Goal: Task Accomplishment & Management: Manage account settings

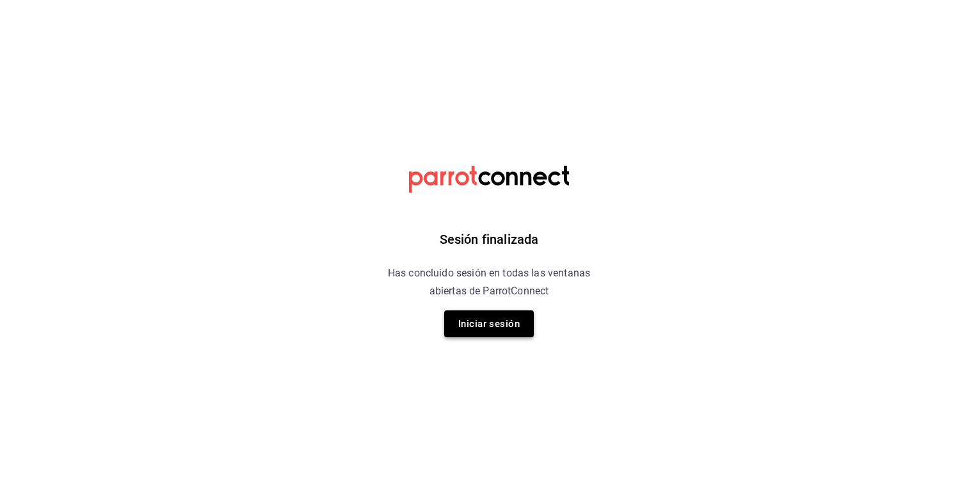
click at [498, 323] on button "Iniciar sesión" at bounding box center [489, 323] width 90 height 27
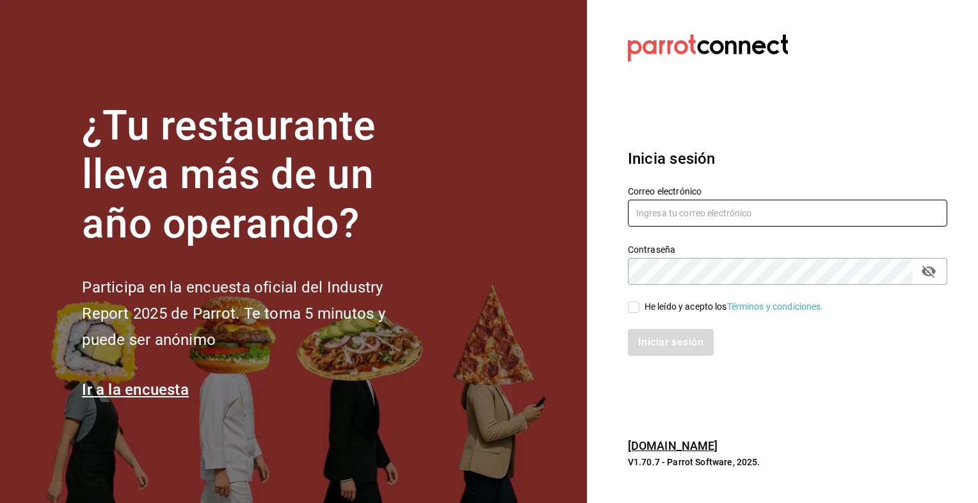
type input "ayartecruz10@gmail.com"
click at [636, 309] on input "He leído y acepto los Términos y condiciones." at bounding box center [634, 307] width 12 height 12
checkbox input "true"
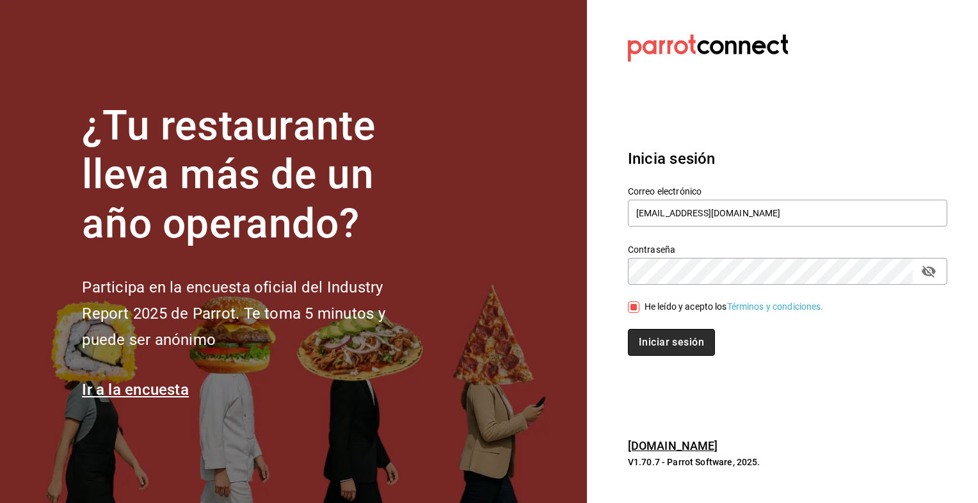
click at [651, 341] on button "Iniciar sesión" at bounding box center [671, 342] width 87 height 27
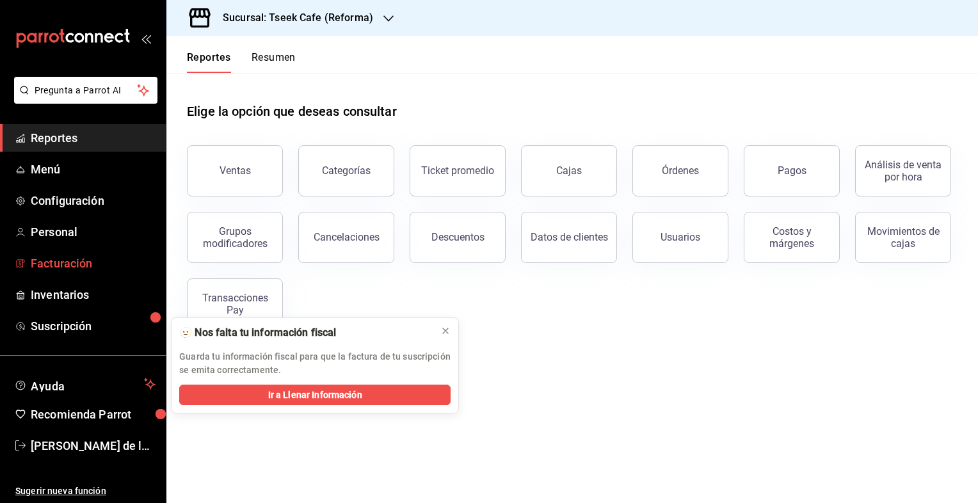
click at [88, 264] on span "Facturación" at bounding box center [93, 263] width 125 height 17
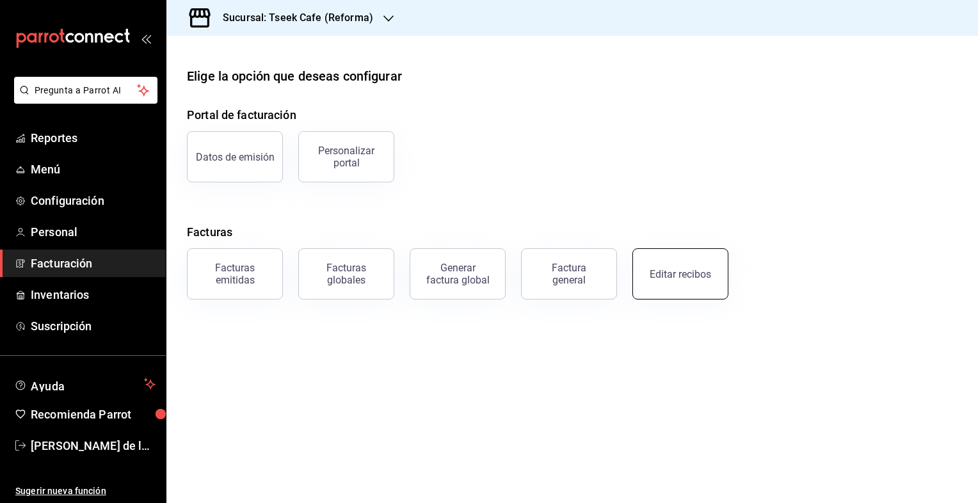
click at [697, 274] on div "Editar recibos" at bounding box center [679, 274] width 61 height 12
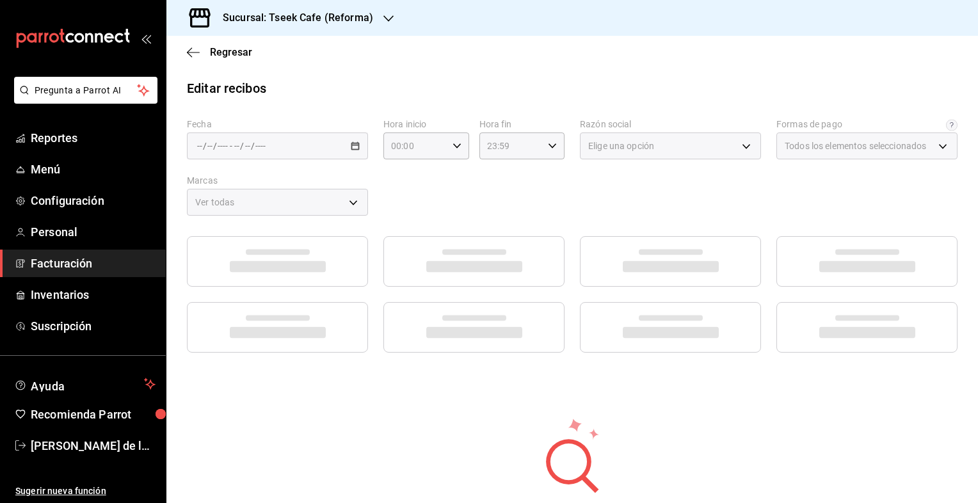
type input "66997c91-05ea-4bb7-a37a-48eae8dc81e8"
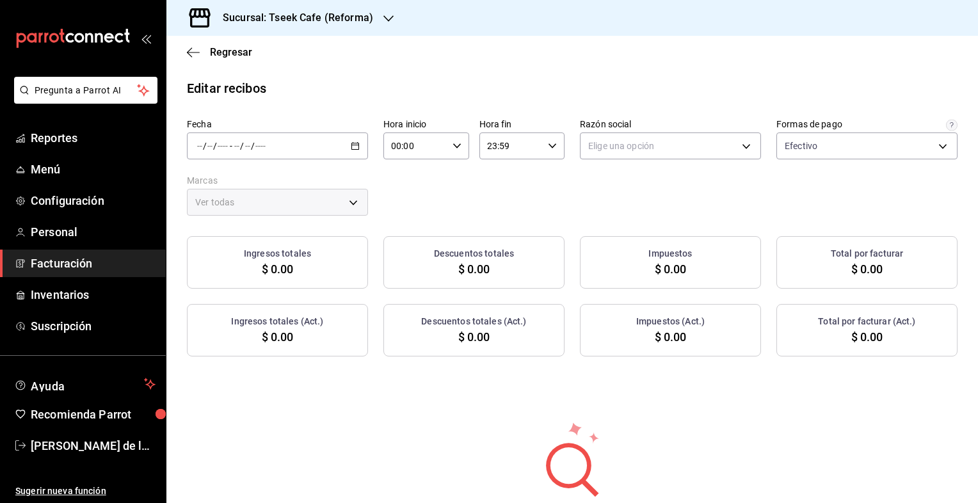
click at [271, 140] on div "/ / - / /" at bounding box center [277, 145] width 181 height 27
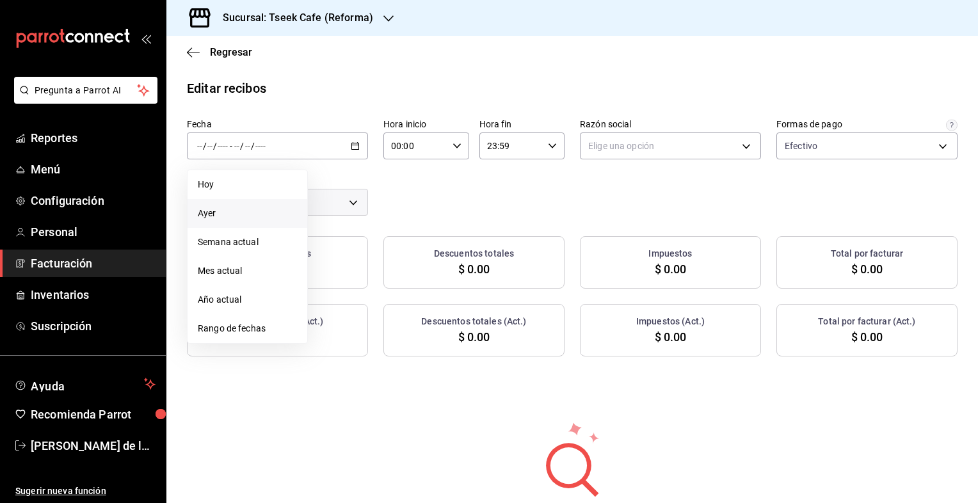
click at [237, 220] on li "Ayer" at bounding box center [247, 213] width 120 height 29
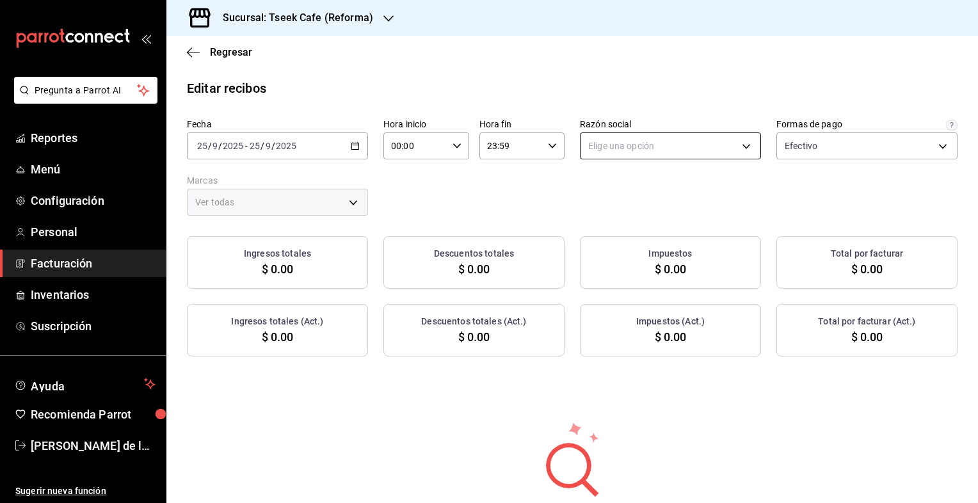
click at [629, 151] on body "Pregunta a Parrot AI Reportes Menú Configuración Personal Facturación Inventari…" at bounding box center [489, 251] width 978 height 503
click at [632, 211] on li "GRUPO TSEEK DEL NOROESTE" at bounding box center [663, 211] width 177 height 24
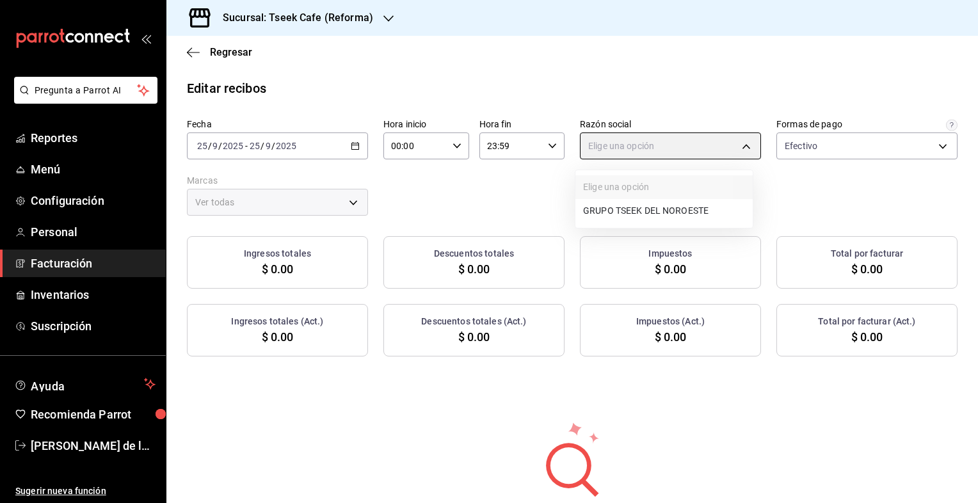
type input "34cacc2b-01fe-412f-b909-7af0a0edc929"
type input "007138e5-69dd-4443-9d50-6c2aa0b03d3e"
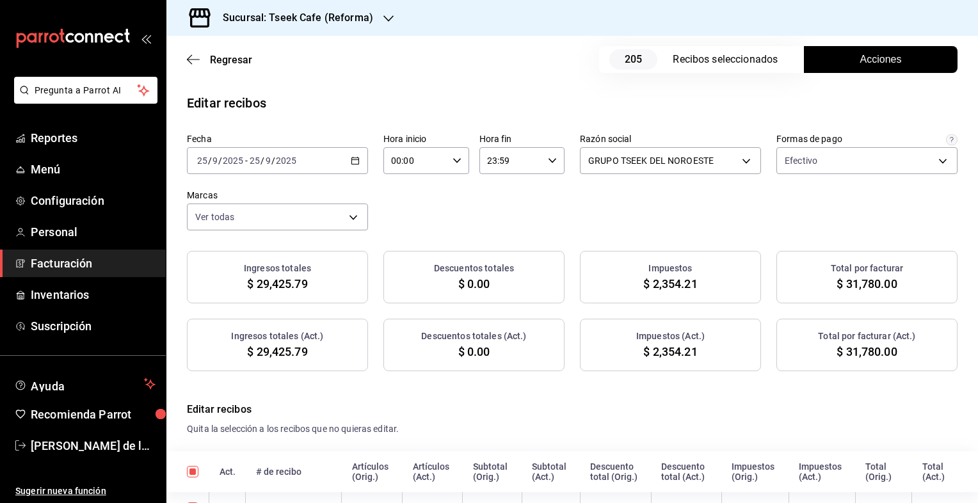
click at [847, 60] on button "Acciones" at bounding box center [881, 59] width 154 height 27
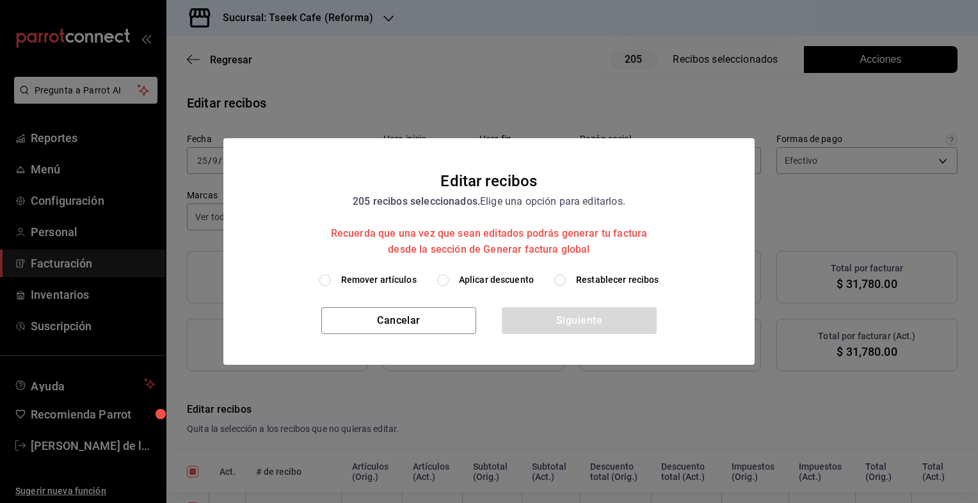
click at [473, 276] on span "Aplicar descuento" at bounding box center [496, 279] width 75 height 13
click at [449, 276] on input "Aplicar descuento" at bounding box center [443, 280] width 12 height 12
radio input "true"
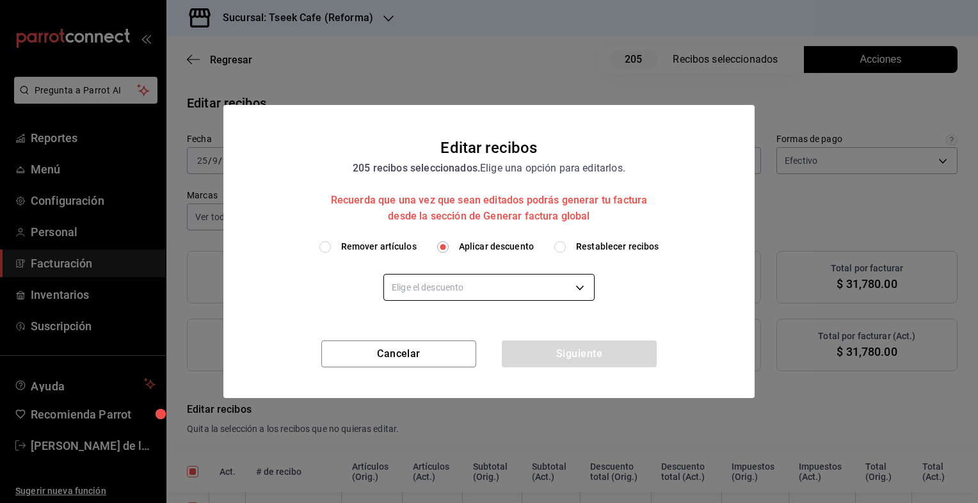
click at [453, 290] on body "Pregunta a Parrot AI Reportes Menú Configuración Personal Facturación Inventari…" at bounding box center [489, 251] width 978 height 503
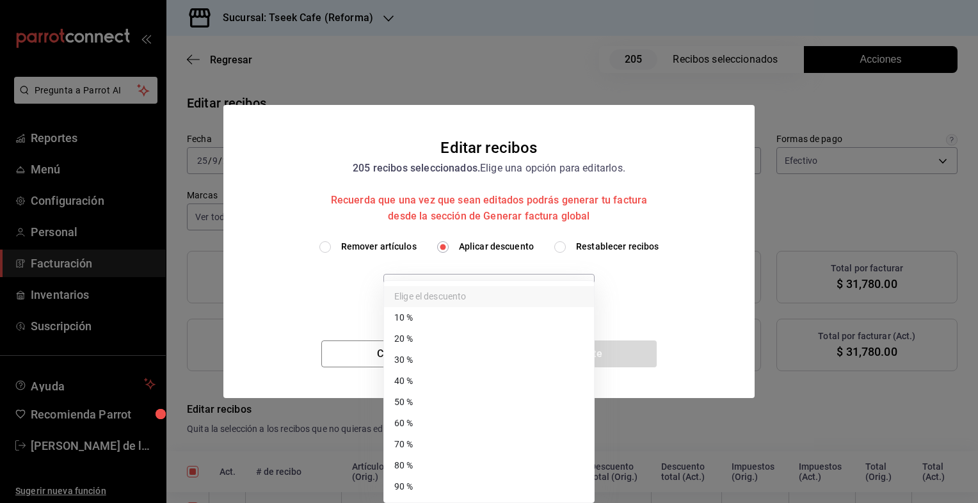
click at [447, 403] on li "50 %" at bounding box center [489, 402] width 210 height 21
type input "50"
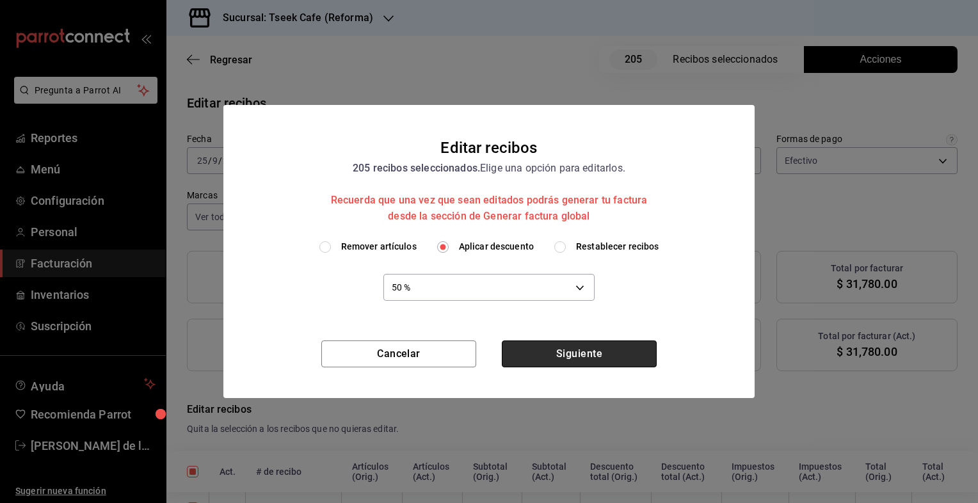
click at [545, 361] on button "Siguiente" at bounding box center [579, 353] width 155 height 27
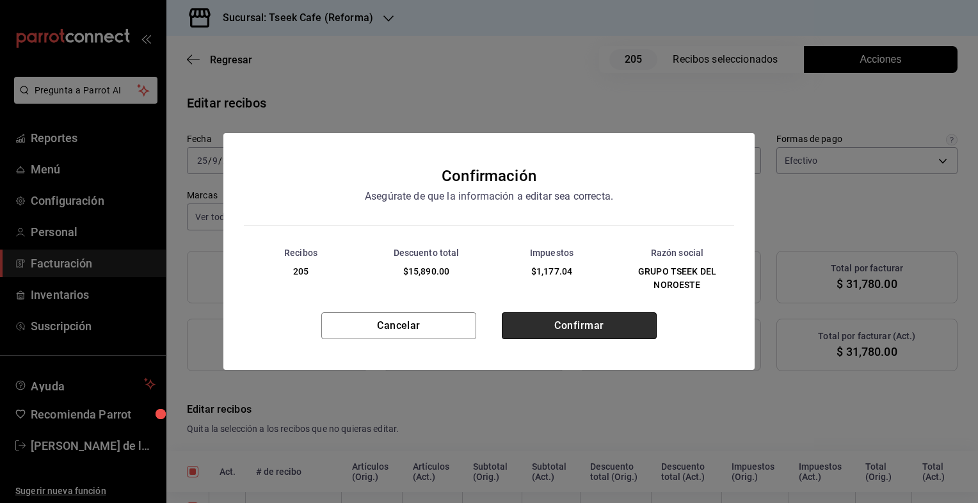
click at [552, 331] on button "Confirmar" at bounding box center [579, 325] width 155 height 27
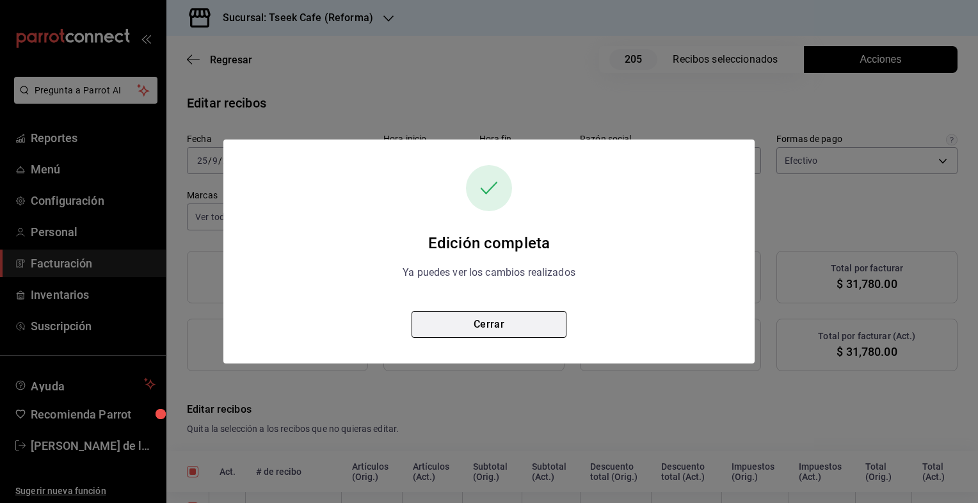
click at [502, 330] on button "Cerrar" at bounding box center [488, 324] width 155 height 27
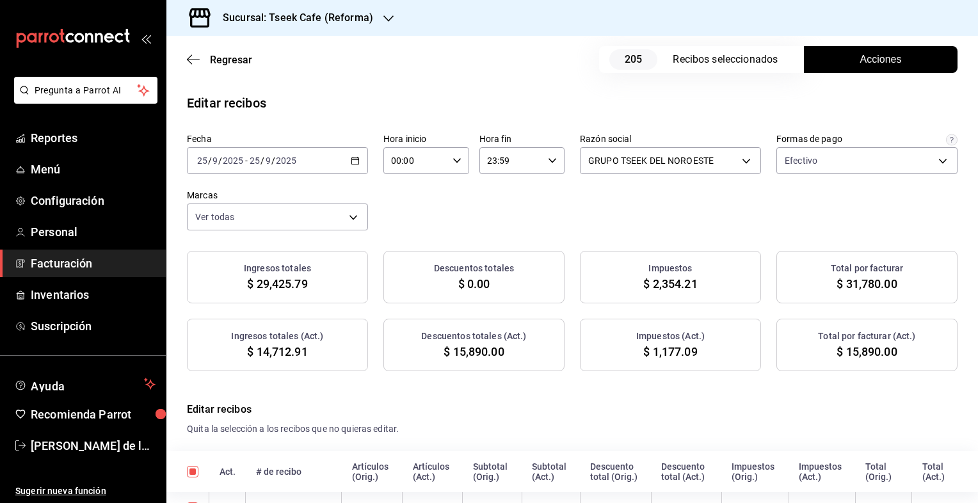
click at [383, 20] on icon "button" at bounding box center [388, 18] width 10 height 10
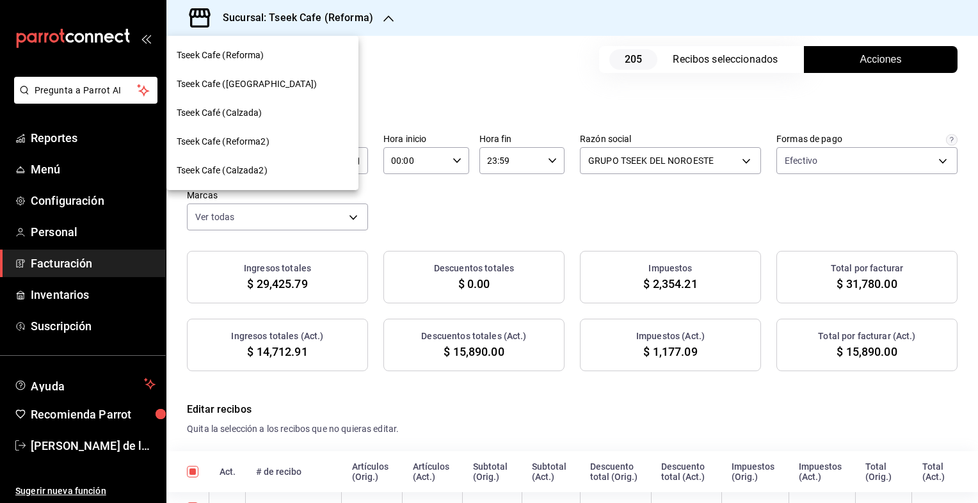
click at [259, 83] on span "Tseek Cafe ([GEOGRAPHIC_DATA])" at bounding box center [247, 83] width 140 height 13
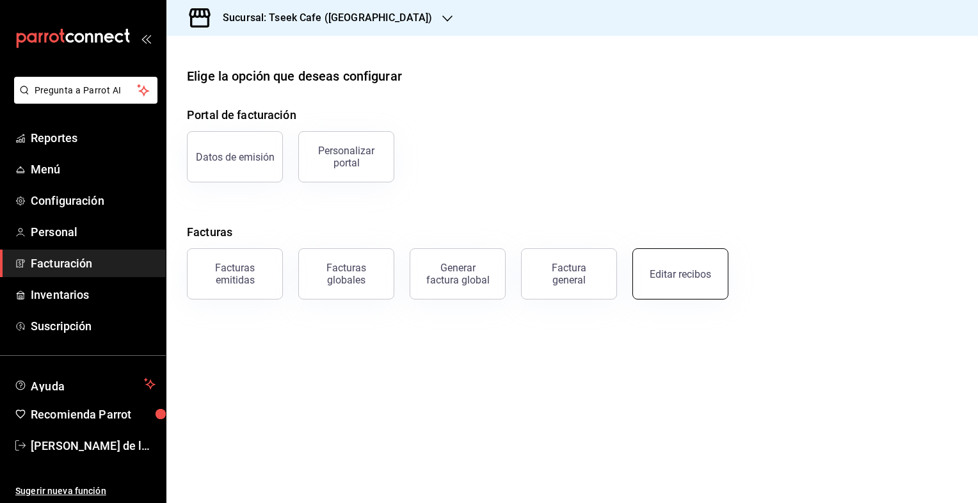
click at [706, 273] on div "Editar recibos" at bounding box center [679, 274] width 61 height 12
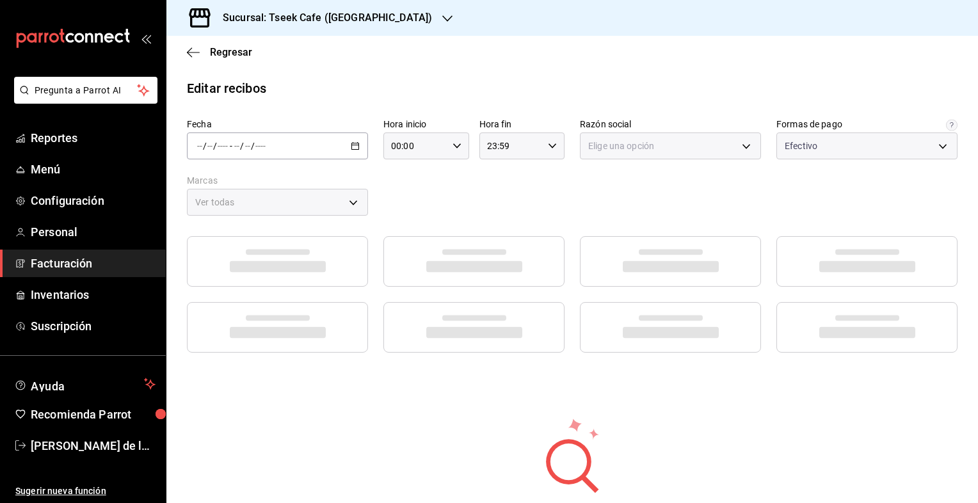
type input "a6c94f89-2ed6-46a1-82bd-92c01fab0e94"
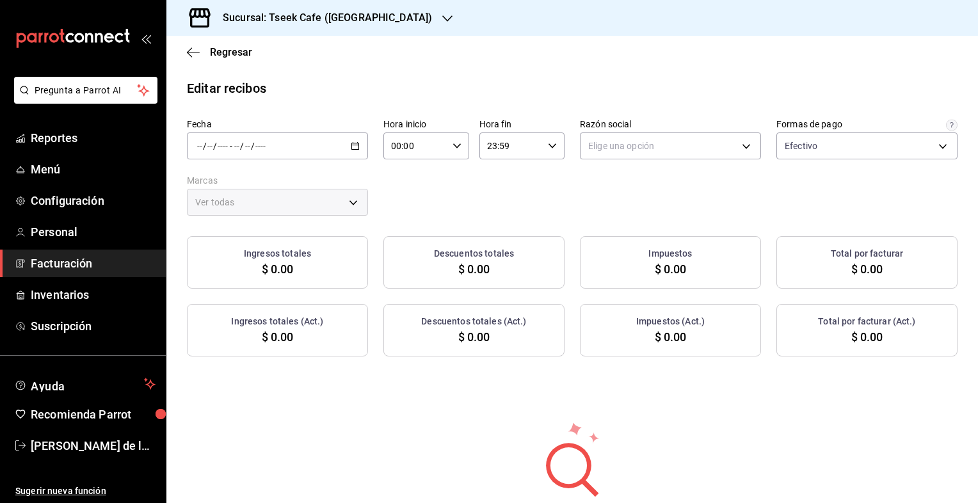
click at [280, 150] on div "/ / - / /" at bounding box center [277, 145] width 181 height 27
click at [628, 156] on body "Pregunta a Parrot AI Reportes Menú Configuración Personal Facturación Inventari…" at bounding box center [489, 251] width 978 height 503
click at [633, 211] on li "GRUPO TSEEK DEL NOROESTE" at bounding box center [663, 211] width 177 height 24
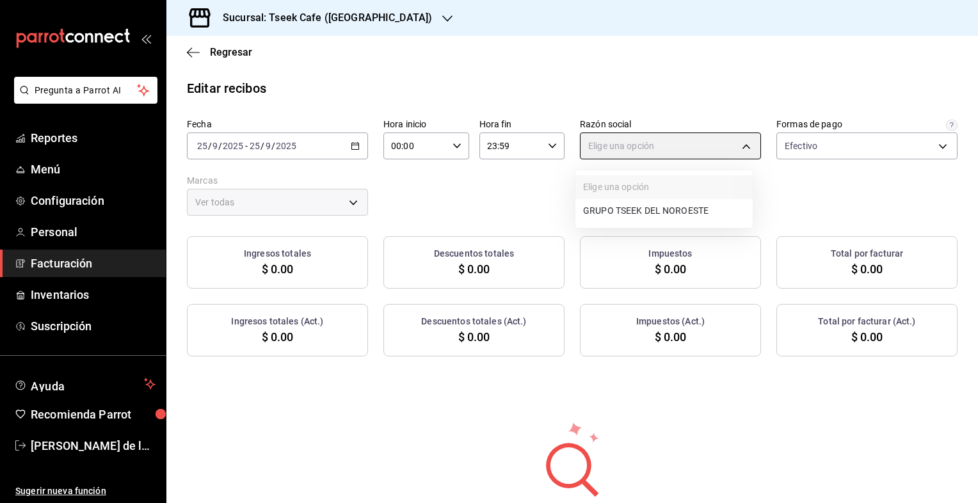
type input "6eca467f-372b-4b56-9453-53fa34339664"
type input "e48aee5e-83eb-415e-8277-edc072ba9fa6"
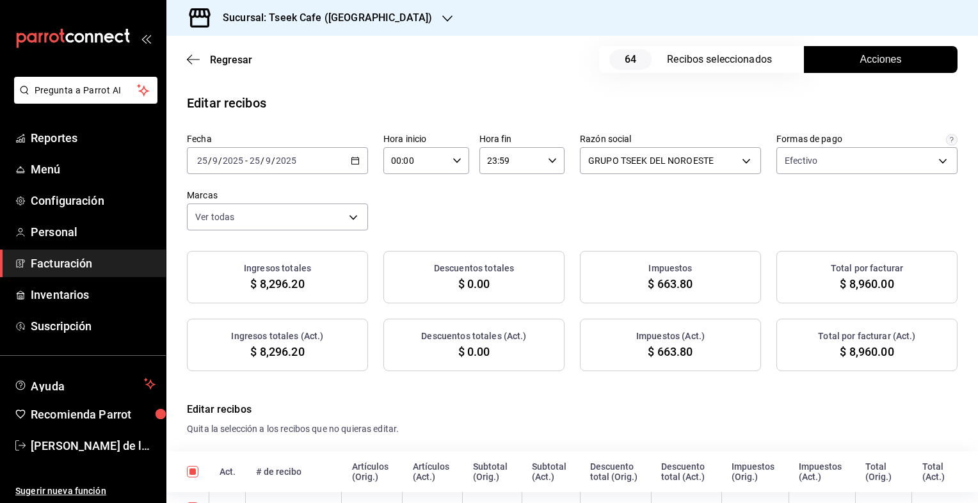
click at [878, 52] on span "Acciones" at bounding box center [881, 59] width 42 height 15
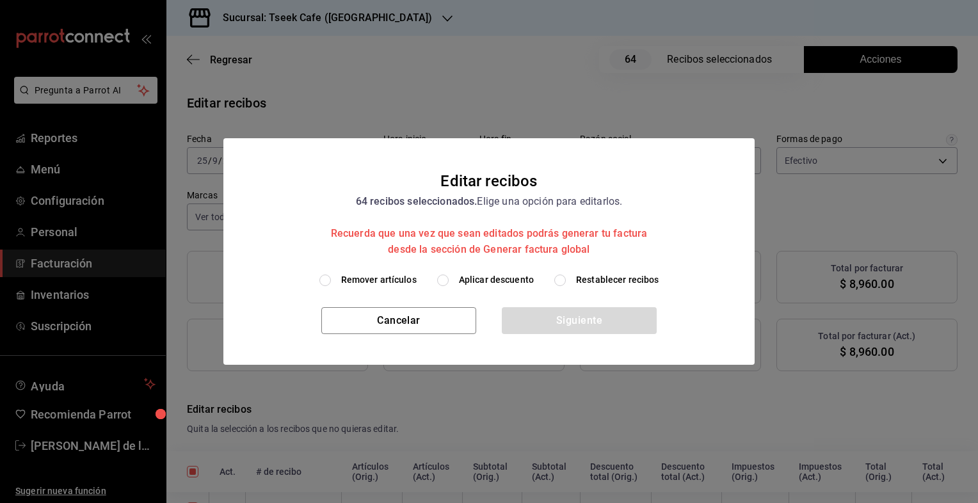
click at [475, 274] on span "Aplicar descuento" at bounding box center [496, 279] width 75 height 13
click at [449, 274] on input "Aplicar descuento" at bounding box center [443, 280] width 12 height 12
radio input "true"
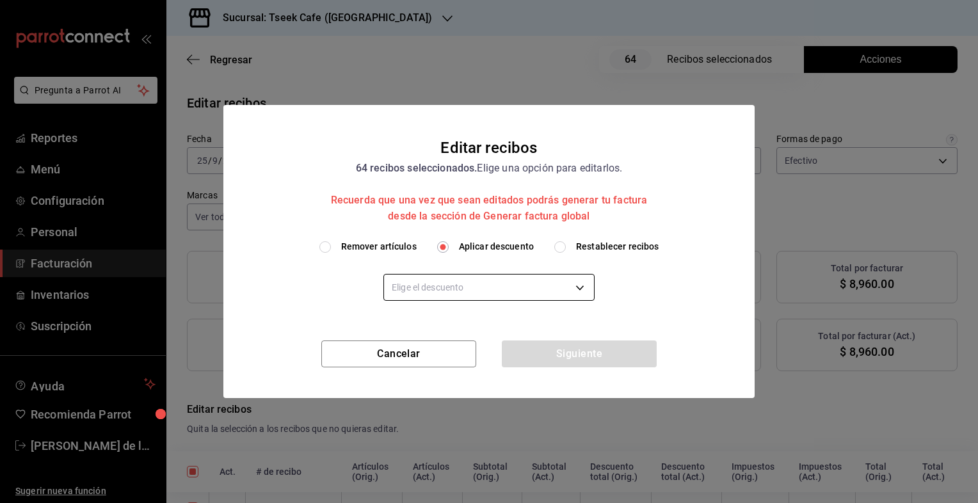
click at [504, 289] on body "Pregunta a Parrot AI Reportes Menú Configuración Personal Facturación Inventari…" at bounding box center [489, 251] width 978 height 503
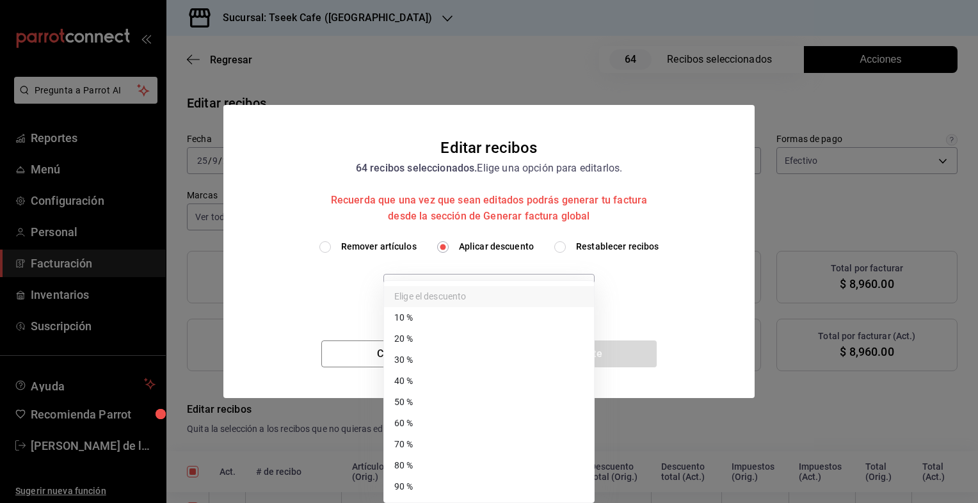
click at [419, 401] on li "50 %" at bounding box center [489, 402] width 210 height 21
type input "50"
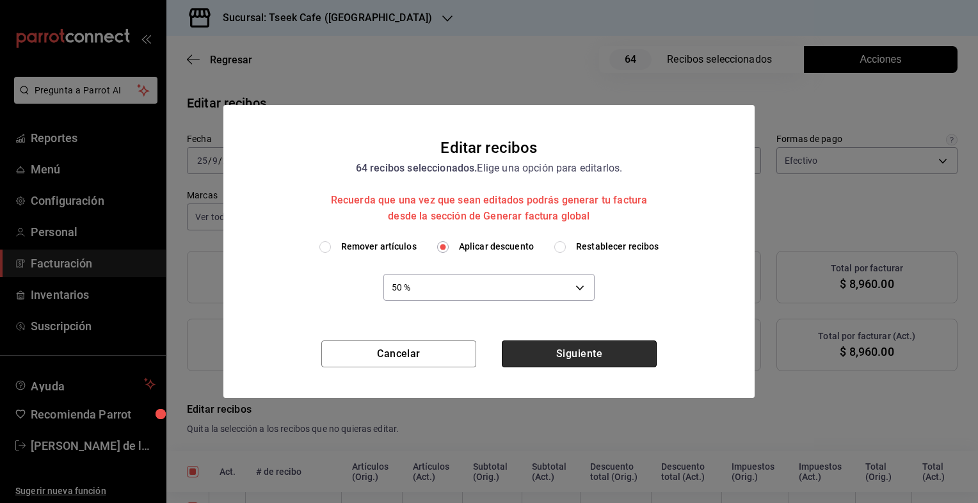
click at [619, 356] on button "Siguiente" at bounding box center [579, 353] width 155 height 27
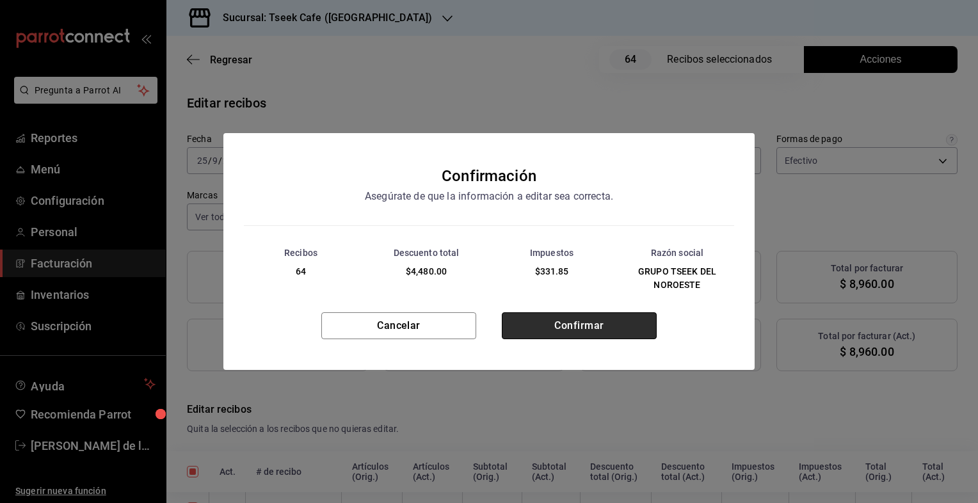
click at [604, 324] on button "Confirmar" at bounding box center [579, 325] width 155 height 27
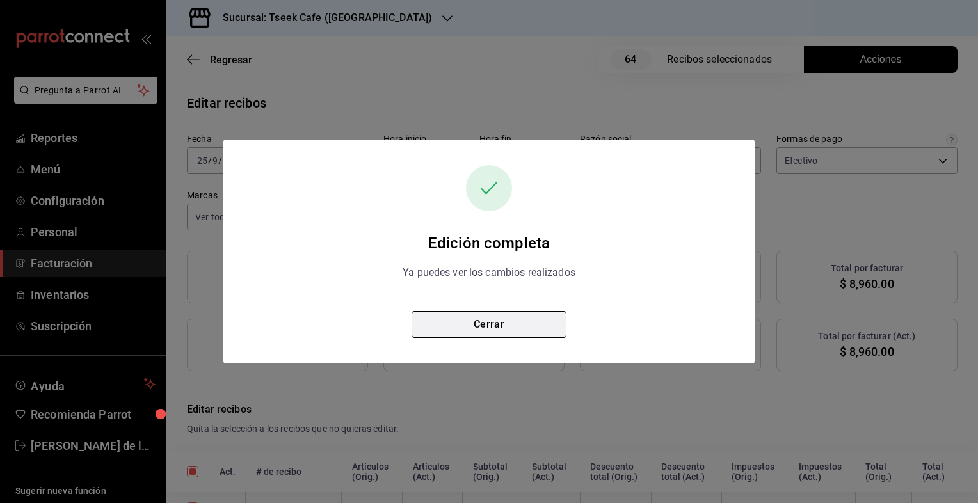
click at [519, 323] on button "Cerrar" at bounding box center [488, 324] width 155 height 27
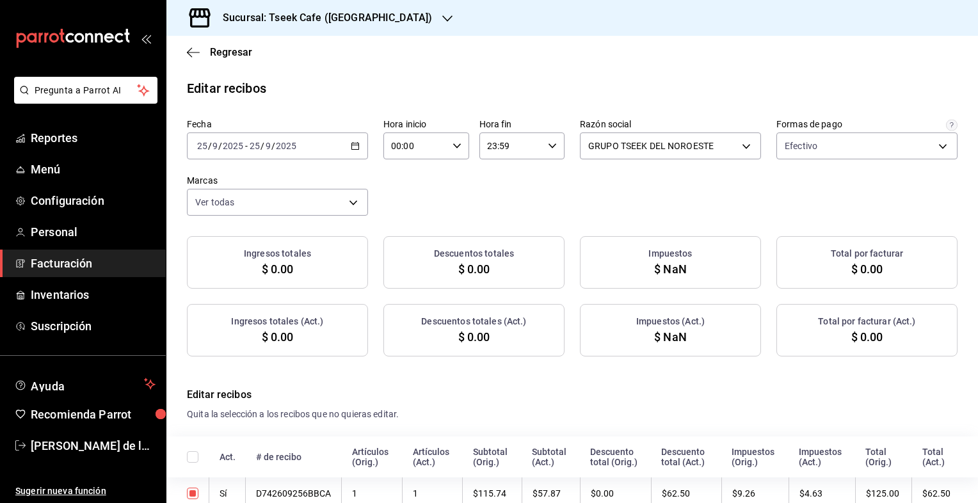
checkbox input "true"
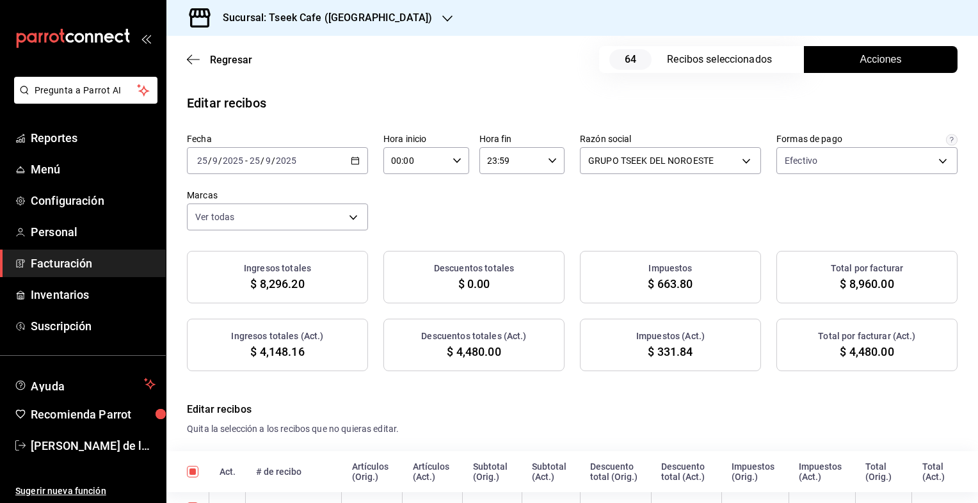
click at [354, 24] on h3 "Sucursal: Tseek Cafe ([GEOGRAPHIC_DATA])" at bounding box center [321, 17] width 219 height 15
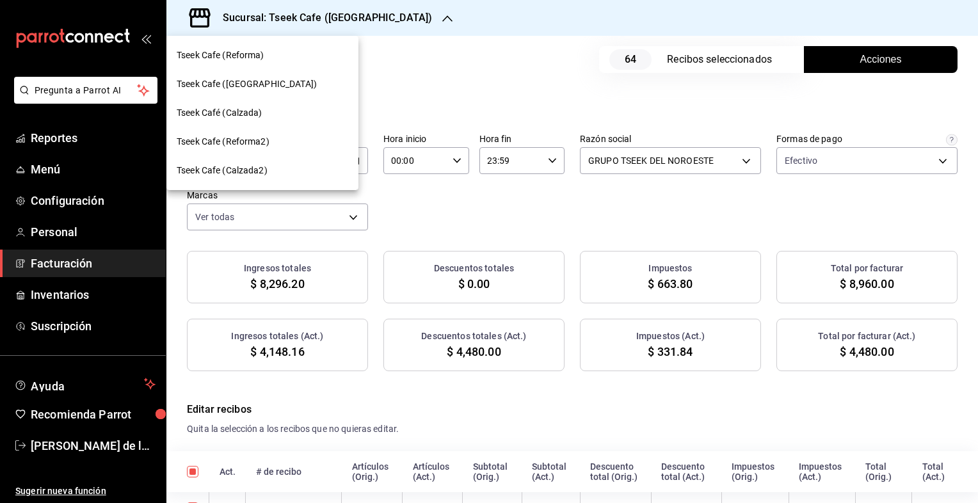
click at [241, 116] on span "Tseek Café (Calzada)" at bounding box center [220, 112] width 86 height 13
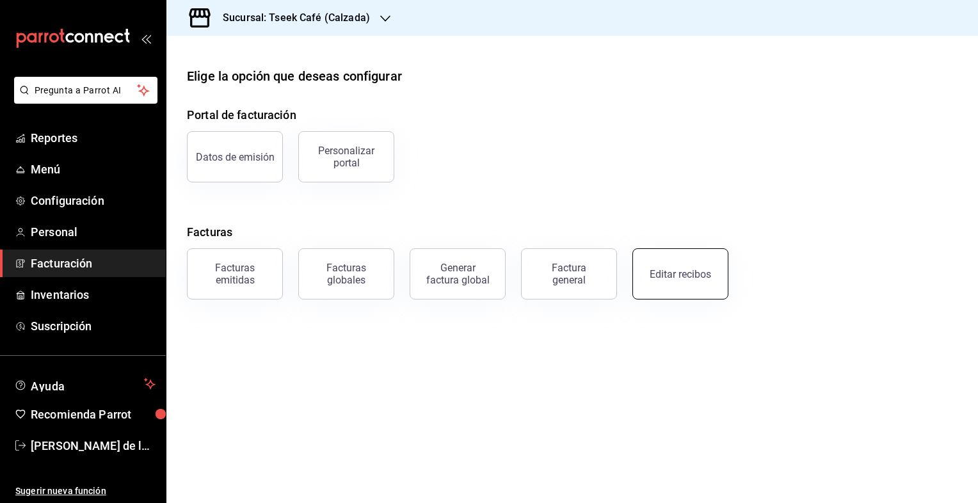
click at [672, 283] on button "Editar recibos" at bounding box center [680, 273] width 96 height 51
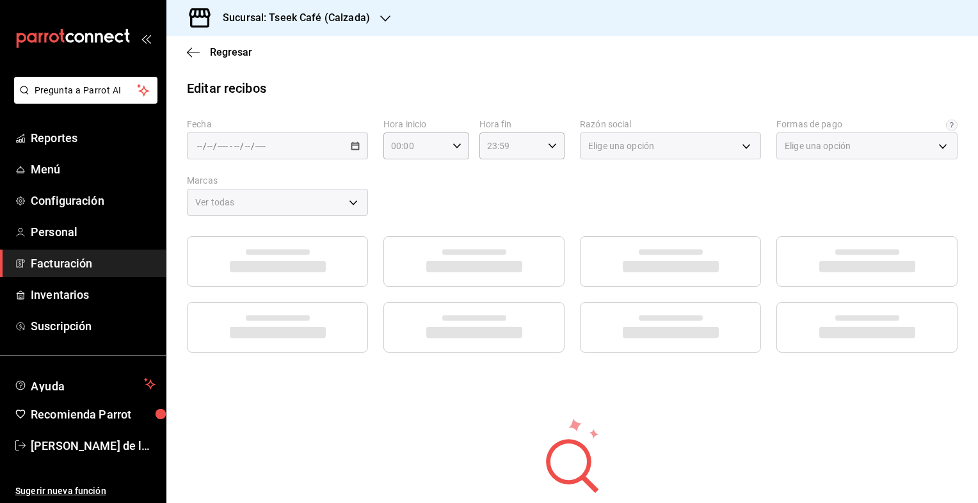
type input "73967a22-07ac-4ce9-b5ea-9ffcd4b244b9"
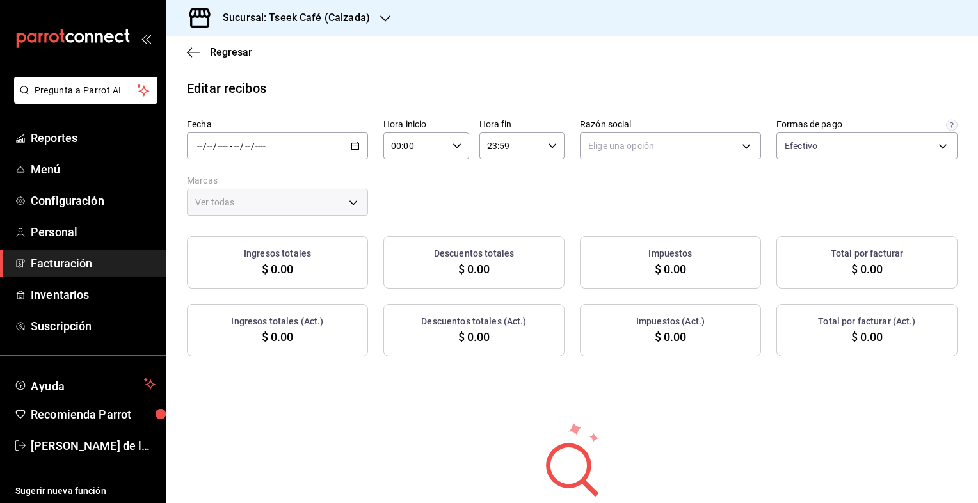
click at [287, 147] on div "/ / - / /" at bounding box center [277, 145] width 181 height 27
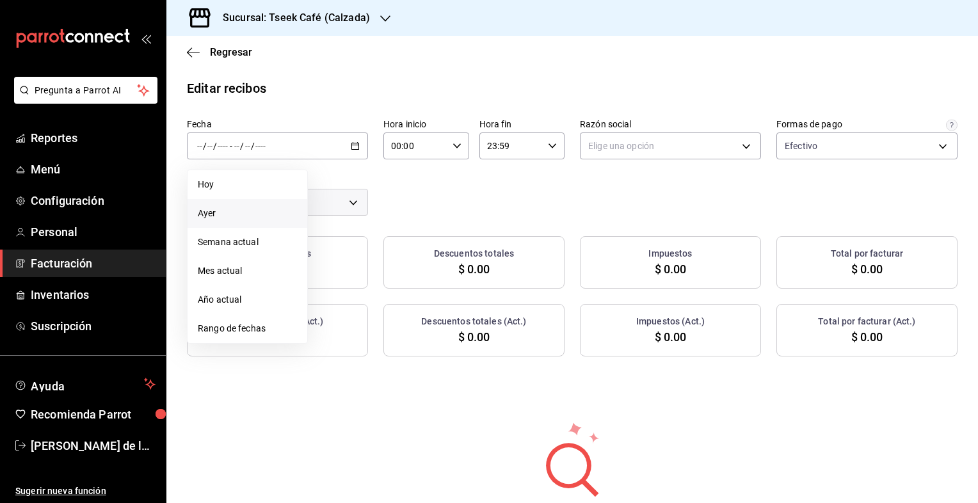
click at [244, 220] on li "Ayer" at bounding box center [247, 213] width 120 height 29
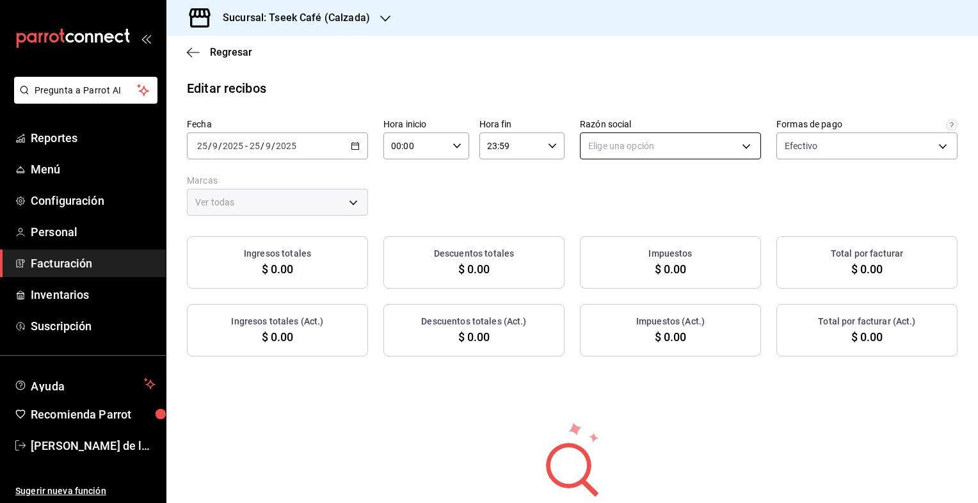
click at [623, 143] on body "Pregunta a Parrot AI Reportes Menú Configuración Personal Facturación Inventari…" at bounding box center [489, 251] width 978 height 503
click at [632, 220] on li "GRUPO TSEEK DEL NOROESTE" at bounding box center [663, 211] width 177 height 24
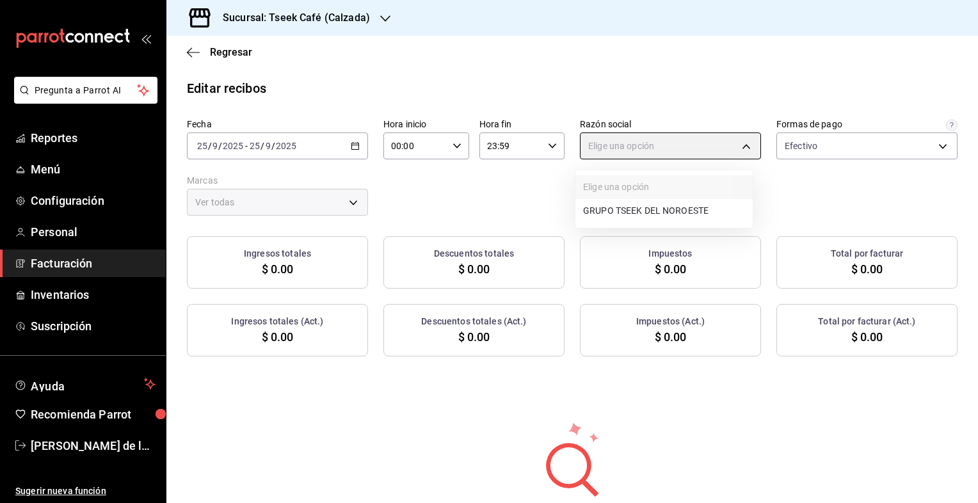
type input "fdc6fdac-ea0d-4fb2-9085-4ef80e4c9cd6"
type input "18d9f73d-61ed-4fc8-a0ec-87c929603494"
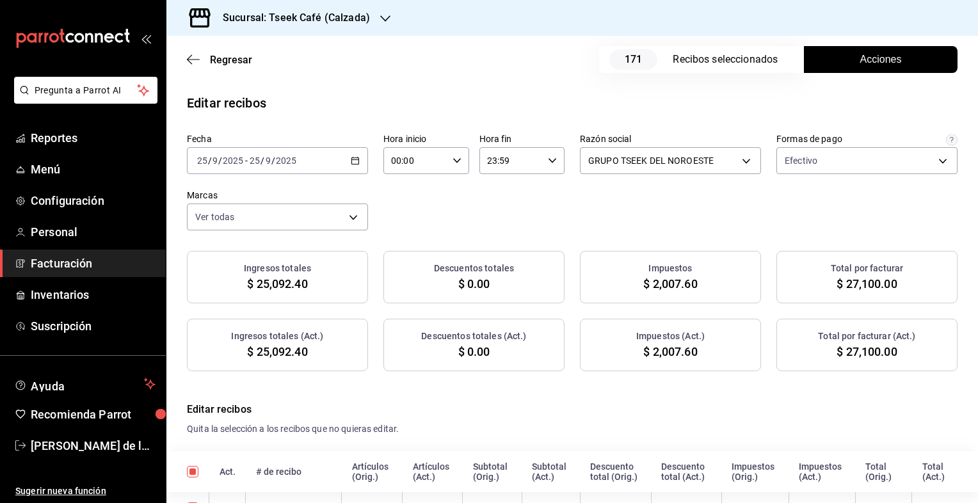
click at [834, 68] on button "Acciones" at bounding box center [881, 59] width 154 height 27
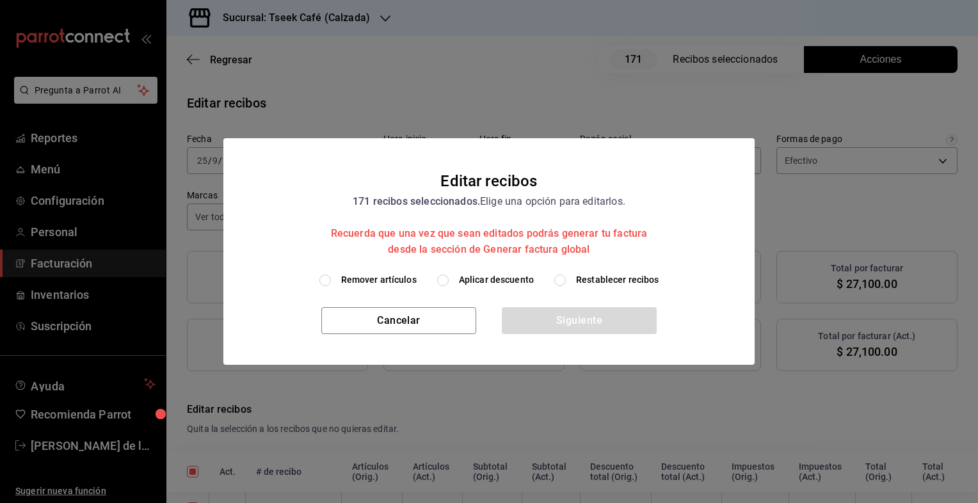
click at [472, 276] on span "Aplicar descuento" at bounding box center [496, 279] width 75 height 13
click at [449, 276] on input "Aplicar descuento" at bounding box center [443, 280] width 12 height 12
radio input "true"
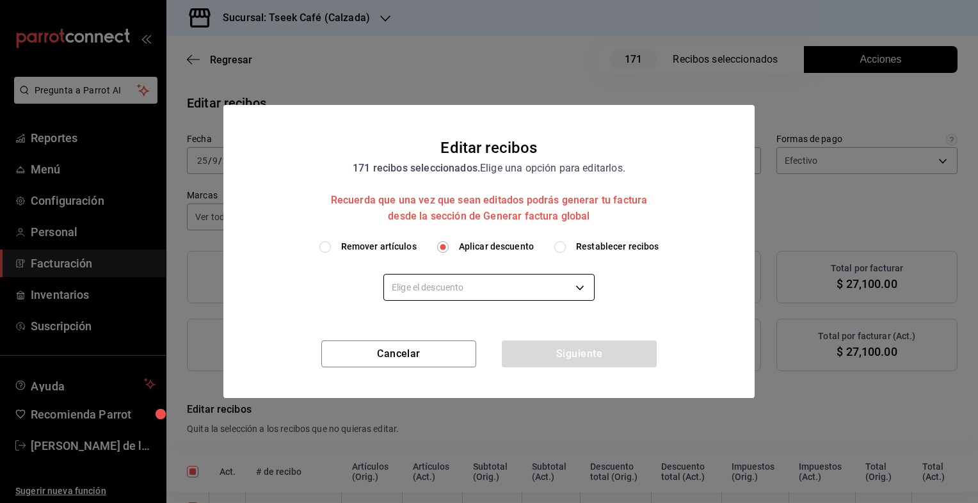
click at [501, 288] on body "Pregunta a Parrot AI Reportes Menú Configuración Personal Facturación Inventari…" at bounding box center [489, 251] width 978 height 503
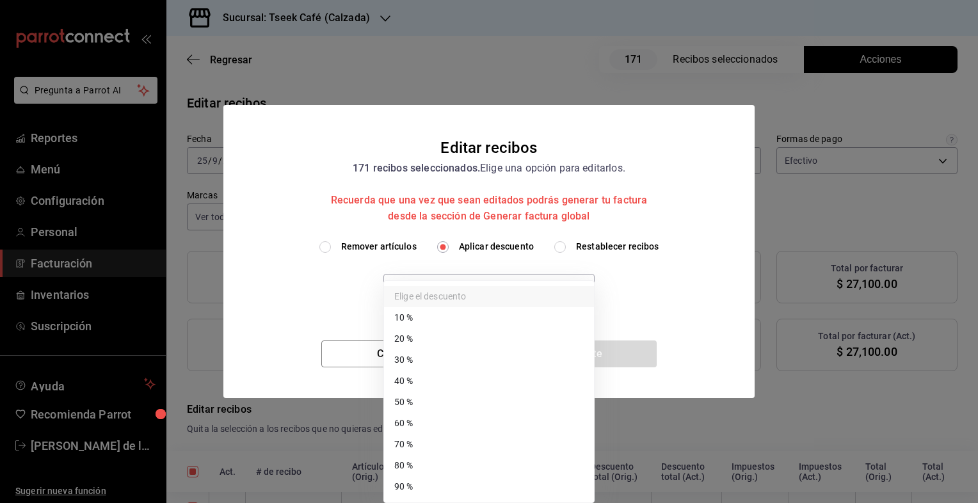
click at [443, 403] on li "50 %" at bounding box center [489, 402] width 210 height 21
type input "50"
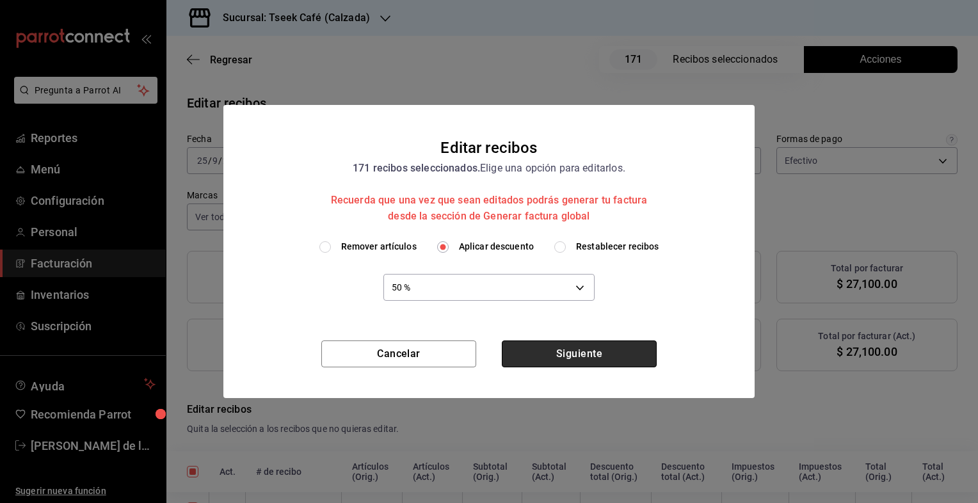
click at [567, 358] on button "Siguiente" at bounding box center [579, 353] width 155 height 27
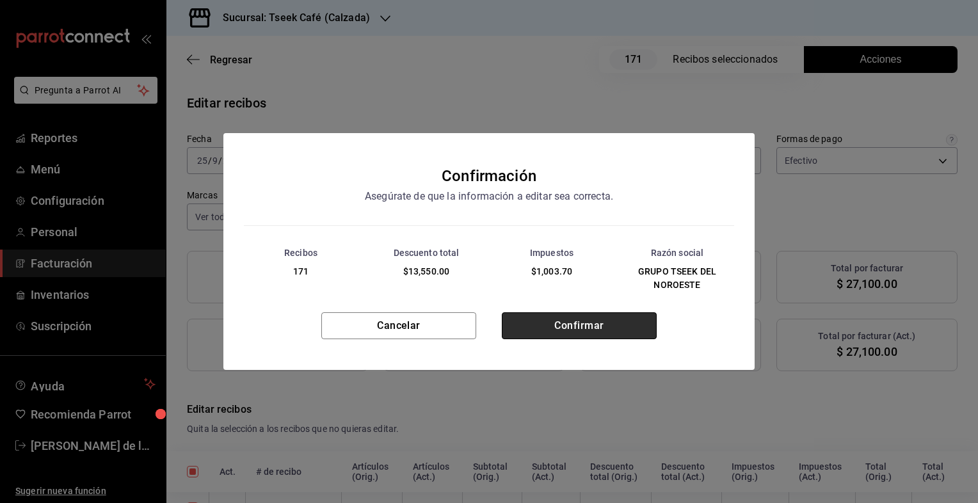
click at [567, 315] on button "Confirmar" at bounding box center [579, 325] width 155 height 27
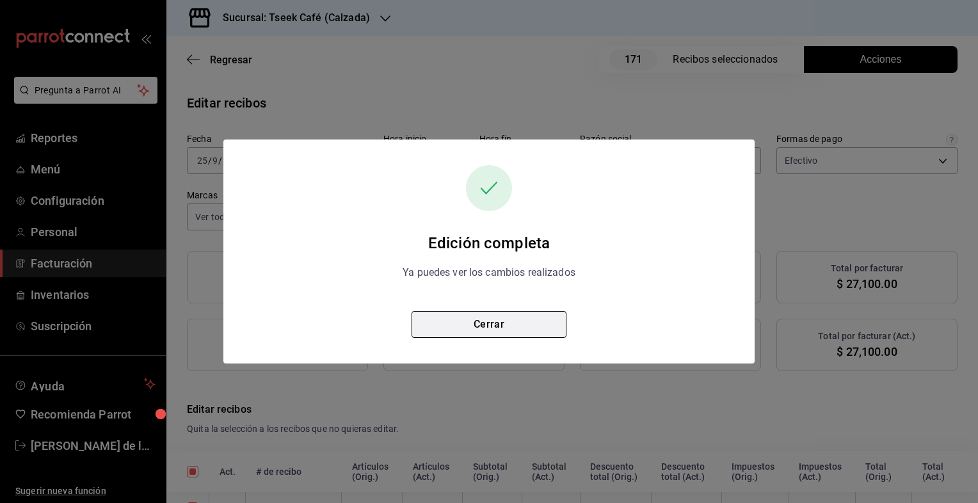
click at [486, 322] on button "Cerrar" at bounding box center [488, 324] width 155 height 27
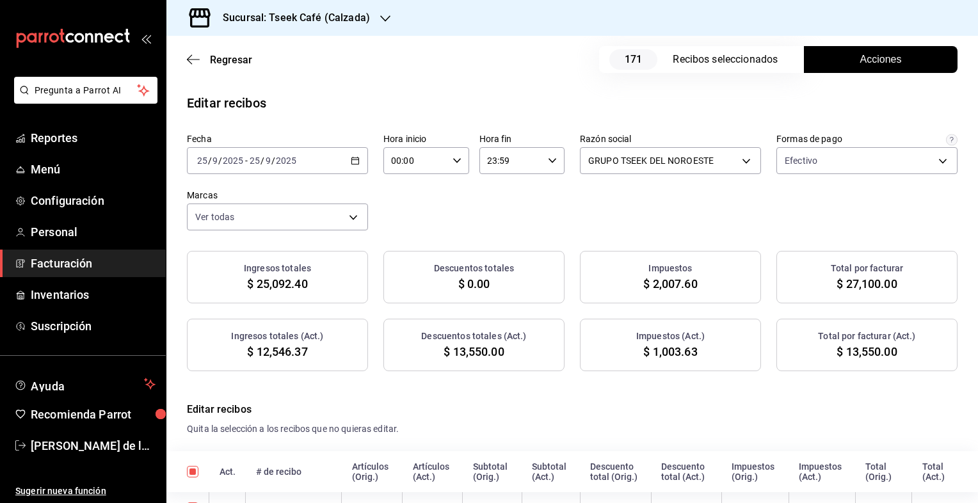
click at [573, 407] on h4 "Editar recibos" at bounding box center [572, 409] width 770 height 15
